Goal: Register for event/course

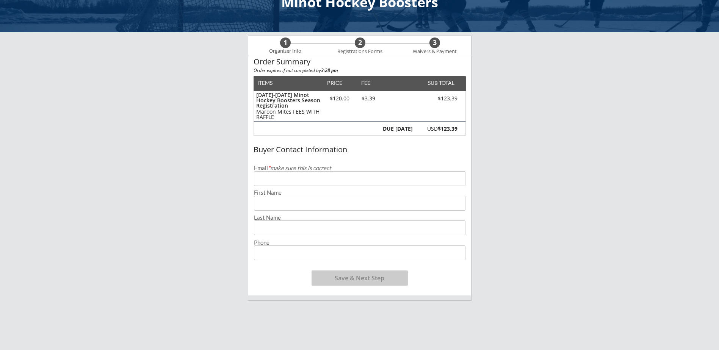
scroll to position [38, 0]
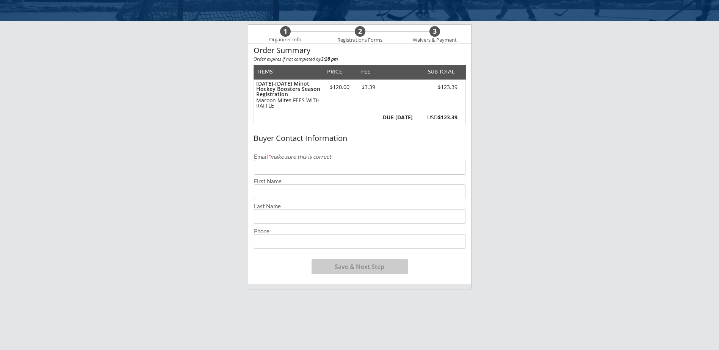
click at [288, 172] on input "email" at bounding box center [360, 167] width 212 height 15
type input "[EMAIL_ADDRESS][DOMAIN_NAME]"
type input "[PERSON_NAME]"
type input "[PHONE_NUMBER]"
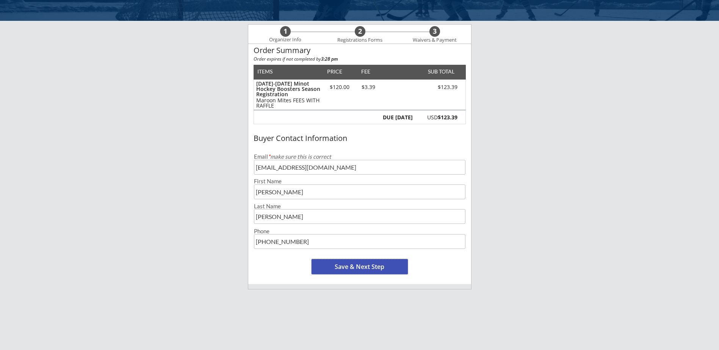
click at [369, 266] on button "Save & Next Step" at bounding box center [360, 266] width 96 height 15
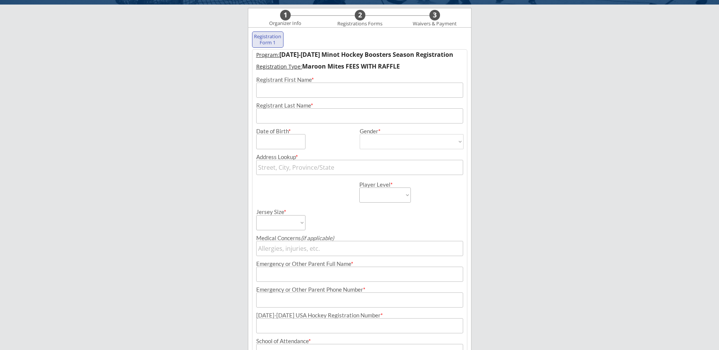
scroll to position [55, 0]
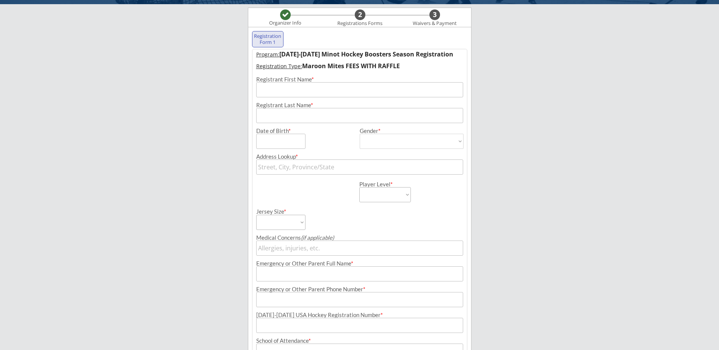
click at [313, 91] on input "input" at bounding box center [359, 89] width 207 height 15
click at [312, 92] on input "input" at bounding box center [359, 89] width 207 height 15
type input "[PERSON_NAME]"
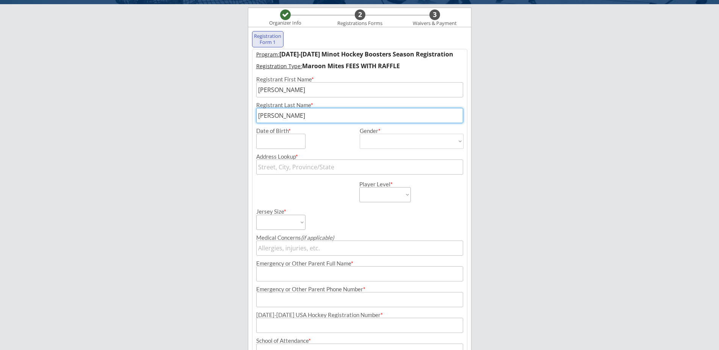
type input "[PERSON_NAME]"
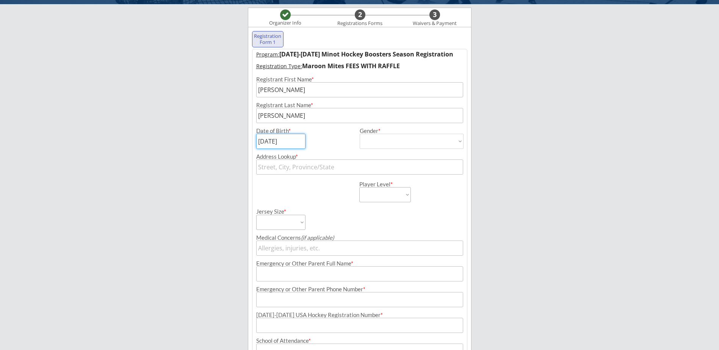
type input "[DATE]"
click at [406, 143] on select "[DEMOGRAPHIC_DATA] [DEMOGRAPHIC_DATA]" at bounding box center [412, 141] width 104 height 15
select select ""[DEMOGRAPHIC_DATA]""
click at [360, 134] on select "[DEMOGRAPHIC_DATA] [DEMOGRAPHIC_DATA]" at bounding box center [412, 141] width 104 height 15
type input "[DEMOGRAPHIC_DATA]"
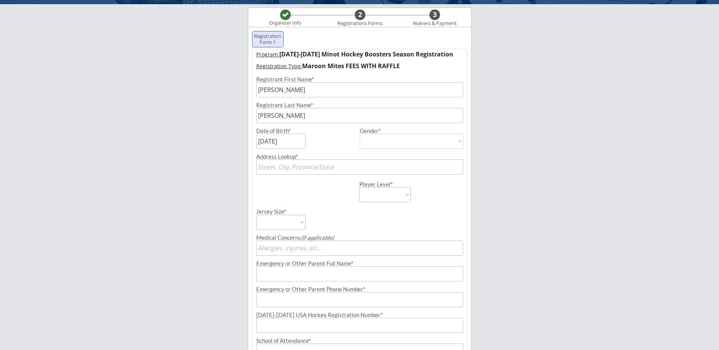
click at [336, 171] on input "text" at bounding box center [359, 167] width 207 height 15
type input "[STREET_ADDRESS][PERSON_NAME]"
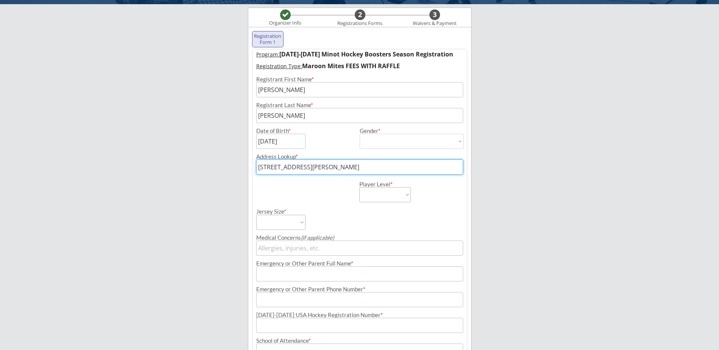
type input "[PERSON_NAME]"
type input "[PHONE_NUMBER]"
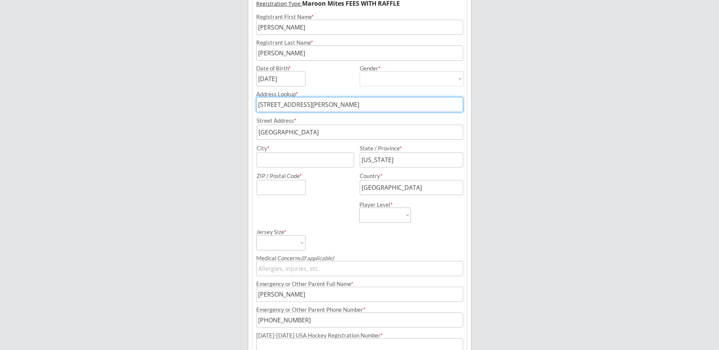
scroll to position [130, 0]
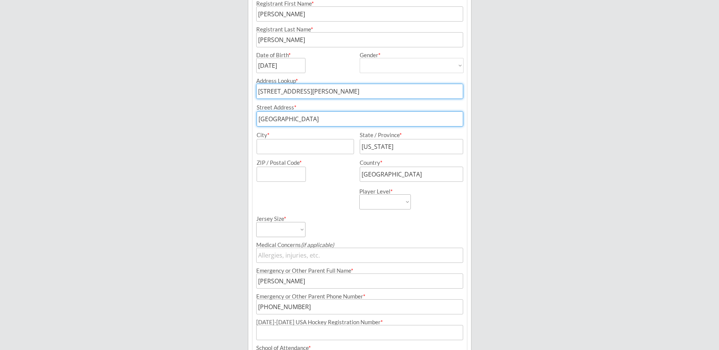
click at [311, 115] on input "input" at bounding box center [360, 118] width 207 height 15
drag, startPoint x: 315, startPoint y: 119, endPoint x: 146, endPoint y: 107, distance: 169.5
click at [164, 110] on div "Minot Hockey Boosters Organizer Info 2 Registrations Forms 3 Waivers & Payment …" at bounding box center [359, 190] width 719 height 641
type input "[STREET_ADDRESS]"
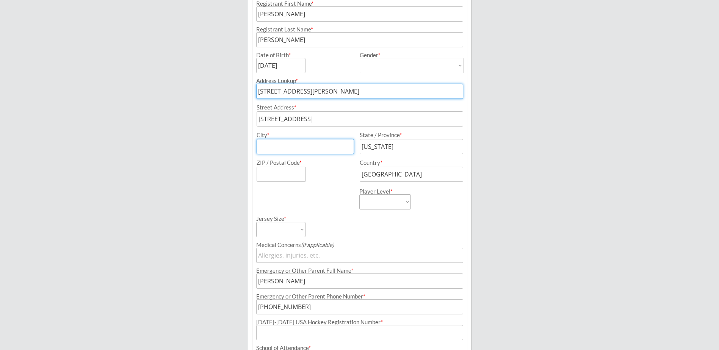
type input "m"
type input "Minot"
type input "58701"
click at [385, 204] on select "Learn to Play Boys Learn to Play Girls Maroon Mites Gold/White Mites Squirts Pe…" at bounding box center [385, 201] width 52 height 15
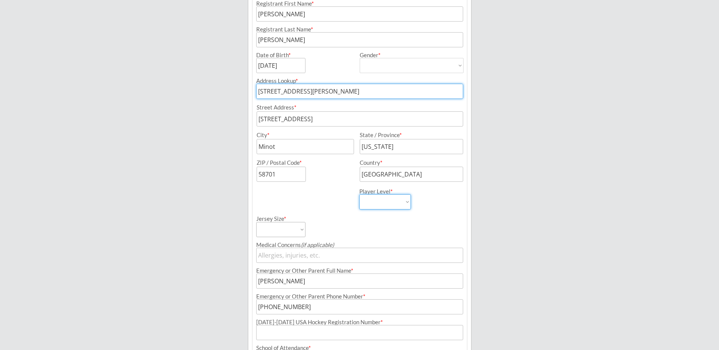
select select ""Maroon Mites""
click at [359, 194] on select "Learn to Play Boys Learn to Play Girls Maroon Mites Gold/White Mites Squirts Pe…" at bounding box center [385, 201] width 52 height 15
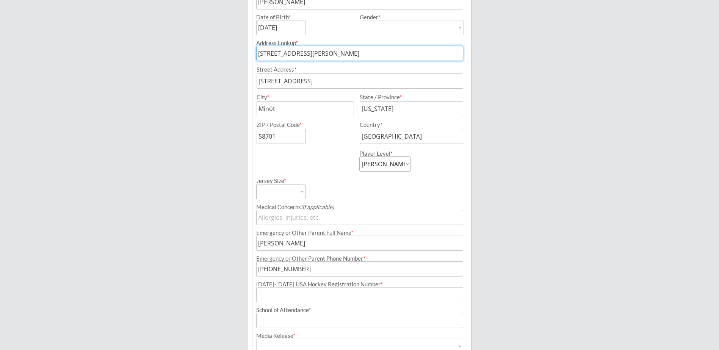
click at [276, 194] on select "Adult Small Adult Medium Adult Large Adult XL Goalie Cut" at bounding box center [280, 191] width 49 height 15
click at [284, 191] on select "Adult Small Adult Medium Adult Large Adult XL Goalie Cut" at bounding box center [280, 191] width 49 height 15
select select ""Adult Small""
click at [256, 184] on select "Adult Small Adult Medium Adult Large Adult XL Goalie Cut" at bounding box center [280, 191] width 49 height 15
click at [290, 222] on input "input" at bounding box center [359, 217] width 207 height 15
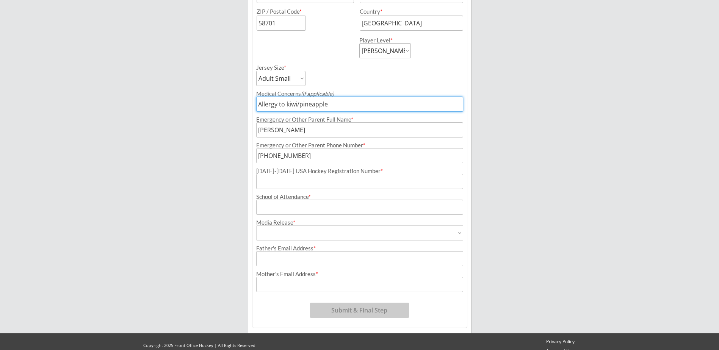
scroll to position [282, 0]
type input "Allergy to kiwi/pineapple"
click at [293, 186] on input "input" at bounding box center [359, 181] width 207 height 15
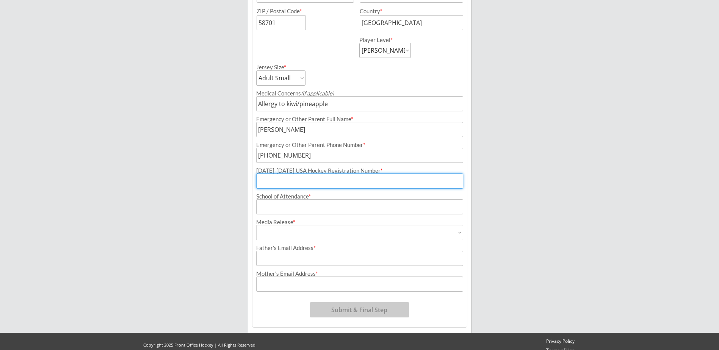
click at [297, 208] on input "input" at bounding box center [359, 206] width 207 height 15
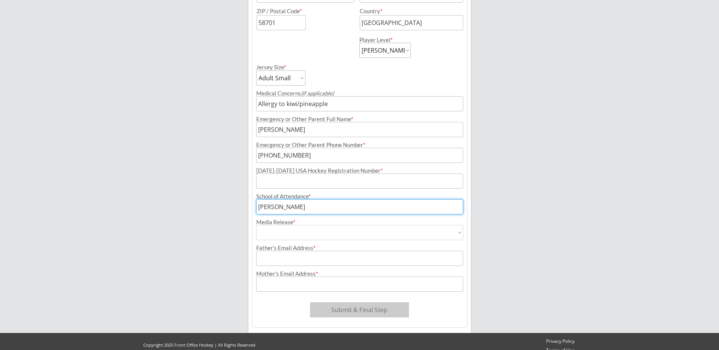
type input "[PERSON_NAME]"
click at [302, 230] on select "Yes No" at bounding box center [359, 232] width 207 height 15
select select ""Yes""
click at [256, 225] on select "Yes No" at bounding box center [359, 232] width 207 height 15
type input "Yes"
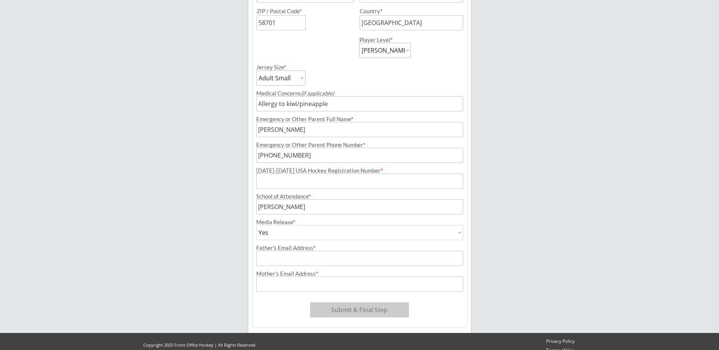
click at [291, 260] on input "input" at bounding box center [359, 258] width 207 height 15
click at [289, 262] on input "input" at bounding box center [359, 258] width 207 height 15
type input "[EMAIL_ADDRESS][DOMAIN_NAME]"
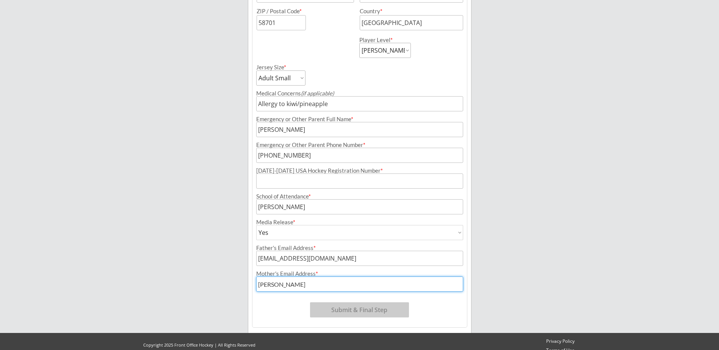
type input "[EMAIL_ADDRESS][DOMAIN_NAME]"
click at [331, 179] on input "input" at bounding box center [359, 181] width 207 height 15
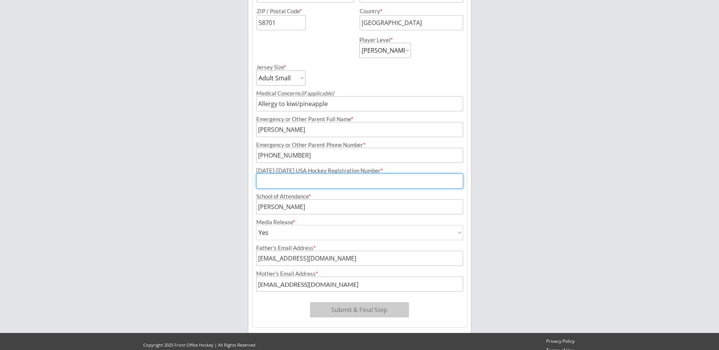
click at [381, 170] on font "*" at bounding box center [382, 170] width 2 height 7
click at [361, 180] on input "input" at bounding box center [359, 181] width 207 height 15
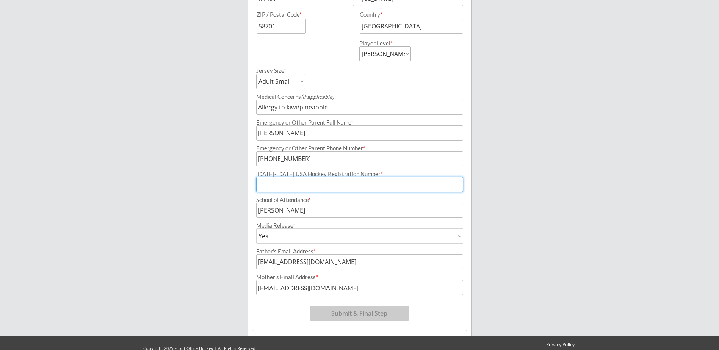
scroll to position [291, 0]
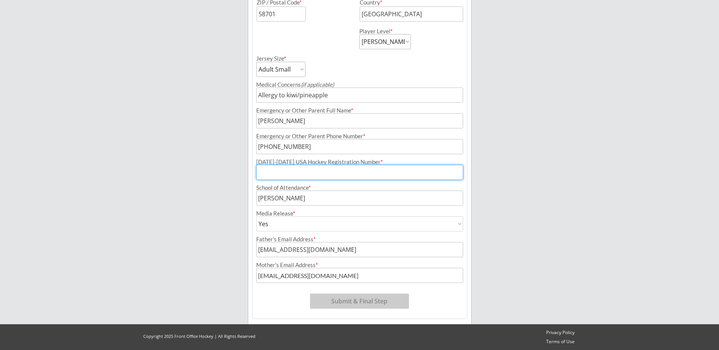
click at [299, 175] on input "input" at bounding box center [359, 172] width 207 height 15
click at [353, 172] on input "input" at bounding box center [359, 172] width 207 height 15
click at [345, 164] on div "[DATE]-[DATE] USA Hockey Registration Number *" at bounding box center [359, 162] width 207 height 6
click at [339, 170] on input "input" at bounding box center [359, 172] width 207 height 15
click at [337, 171] on input "input" at bounding box center [359, 172] width 207 height 15
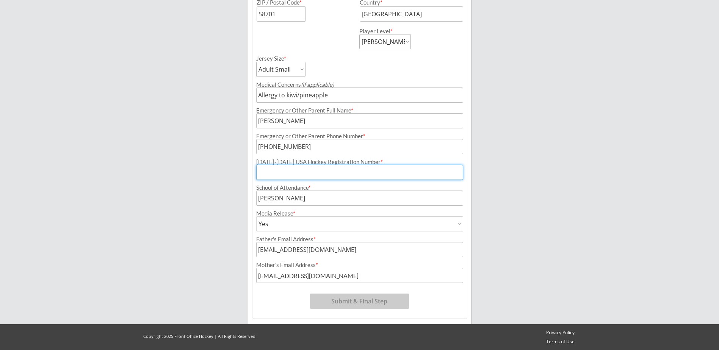
click at [335, 178] on input "input" at bounding box center [359, 172] width 207 height 15
click at [337, 173] on input "input" at bounding box center [359, 172] width 207 height 15
click at [338, 173] on input "input" at bounding box center [359, 172] width 207 height 15
click at [357, 172] on input "input" at bounding box center [359, 172] width 207 height 15
click at [327, 179] on input "input" at bounding box center [359, 172] width 207 height 15
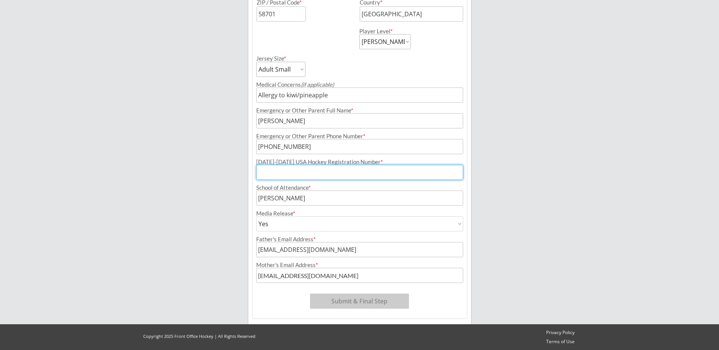
click at [330, 150] on input "input" at bounding box center [359, 146] width 207 height 15
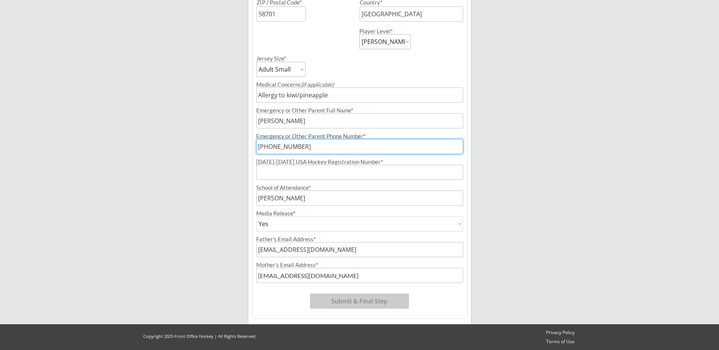
click at [327, 176] on input "input" at bounding box center [359, 172] width 207 height 15
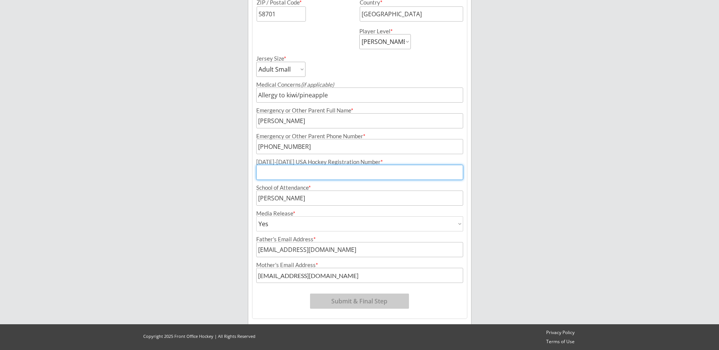
click at [331, 149] on input "input" at bounding box center [359, 146] width 207 height 15
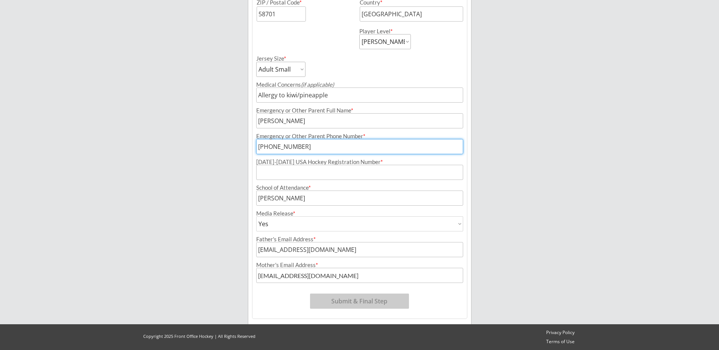
click at [324, 179] on input "input" at bounding box center [359, 172] width 207 height 15
click at [324, 148] on input "input" at bounding box center [359, 146] width 207 height 15
click at [318, 184] on div "School of Attendance *" at bounding box center [359, 192] width 215 height 25
click at [327, 142] on input "input" at bounding box center [359, 146] width 207 height 15
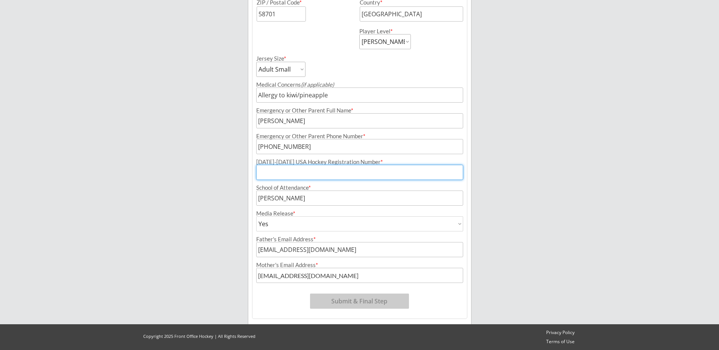
click at [323, 172] on input "input" at bounding box center [359, 172] width 207 height 15
click at [324, 151] on input "input" at bounding box center [359, 146] width 207 height 15
click at [324, 182] on div "School of Attendance *" at bounding box center [359, 192] width 215 height 25
click at [324, 155] on div "Program: [DATE]-[DATE] Minot Hockey Boosters Season Registration Registration T…" at bounding box center [359, 66] width 215 height 506
click at [321, 140] on input "input" at bounding box center [359, 146] width 207 height 15
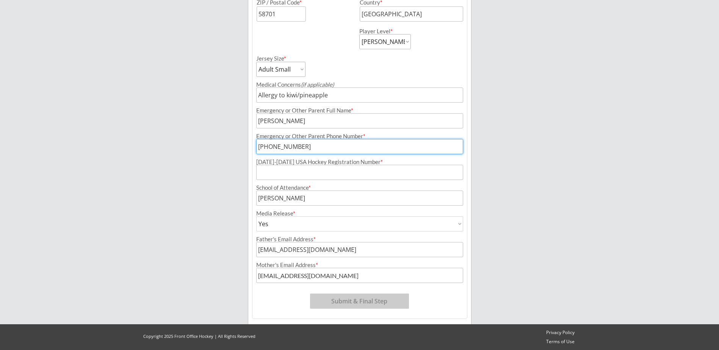
click at [320, 173] on input "input" at bounding box center [359, 172] width 207 height 15
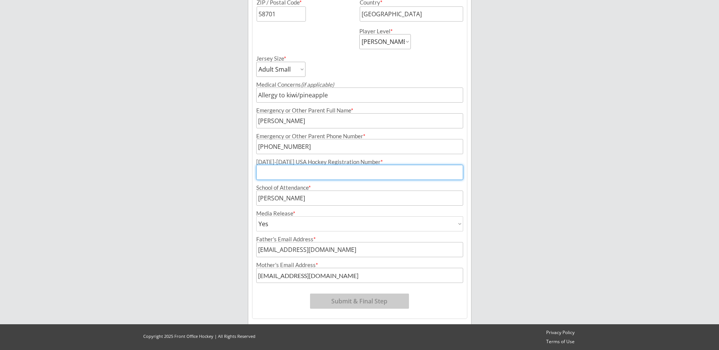
drag, startPoint x: 331, startPoint y: 143, endPoint x: 346, endPoint y: 149, distance: 16.7
click at [331, 143] on input "input" at bounding box center [359, 146] width 207 height 15
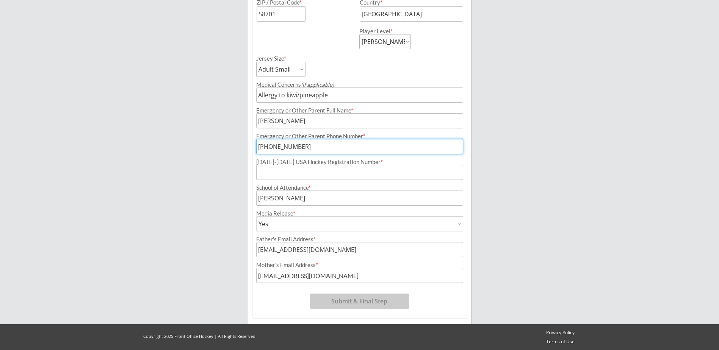
click at [333, 171] on input "input" at bounding box center [359, 172] width 207 height 15
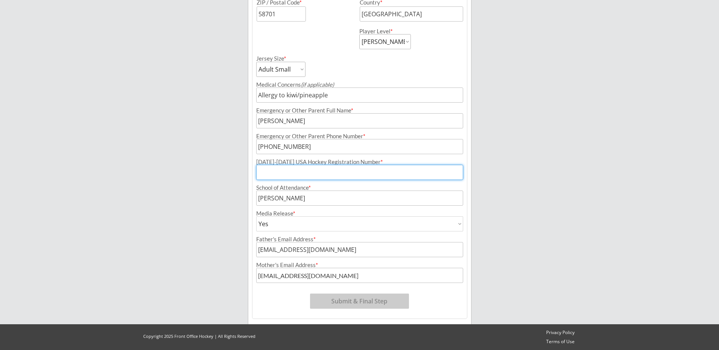
click at [355, 167] on input "input" at bounding box center [359, 172] width 207 height 15
click at [333, 168] on input "input" at bounding box center [359, 172] width 207 height 15
type input "245604096MARTI"
click at [348, 298] on button "Submit & Final Step" at bounding box center [359, 301] width 99 height 15
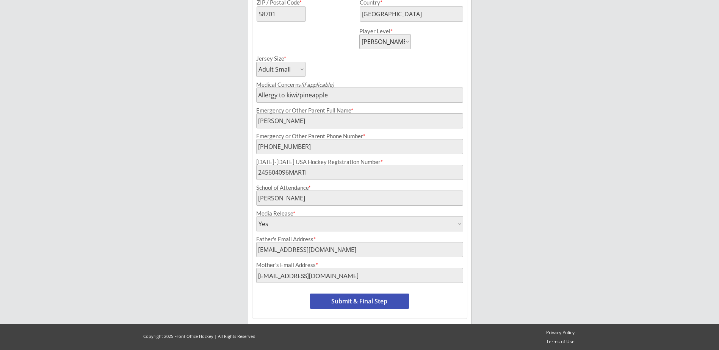
click at [372, 302] on button "Submit & Final Step" at bounding box center [359, 301] width 99 height 15
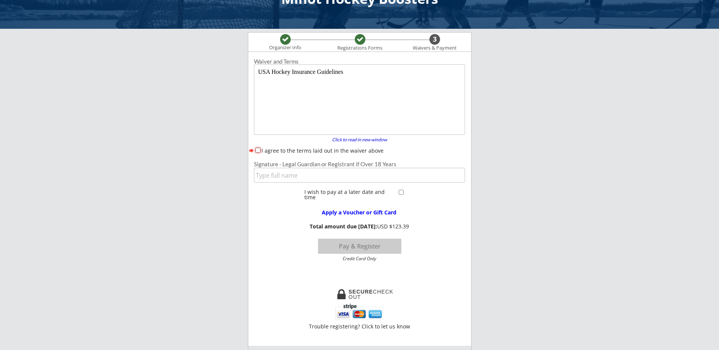
scroll to position [0, 0]
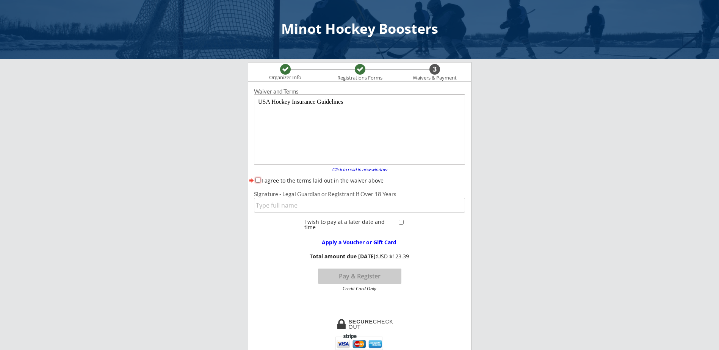
click at [256, 179] on input "I agree to the terms laid out in the waiver above" at bounding box center [258, 180] width 5 height 5
checkbox input "true"
click at [298, 208] on input "input" at bounding box center [359, 205] width 211 height 15
type input "[PERSON_NAME]"
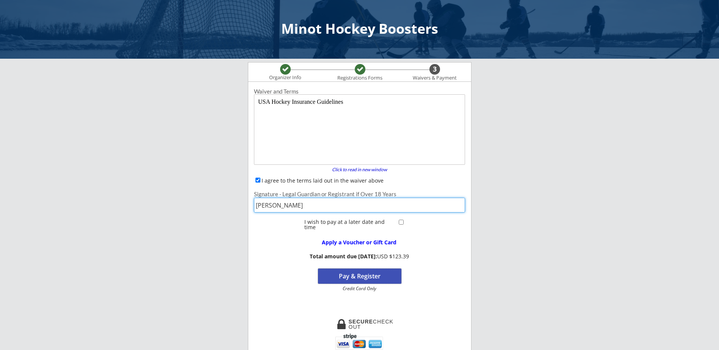
click at [379, 276] on button "Pay & Register" at bounding box center [359, 276] width 83 height 15
click at [376, 275] on button "Pay & Register" at bounding box center [359, 276] width 83 height 15
